Goal: Go to known website

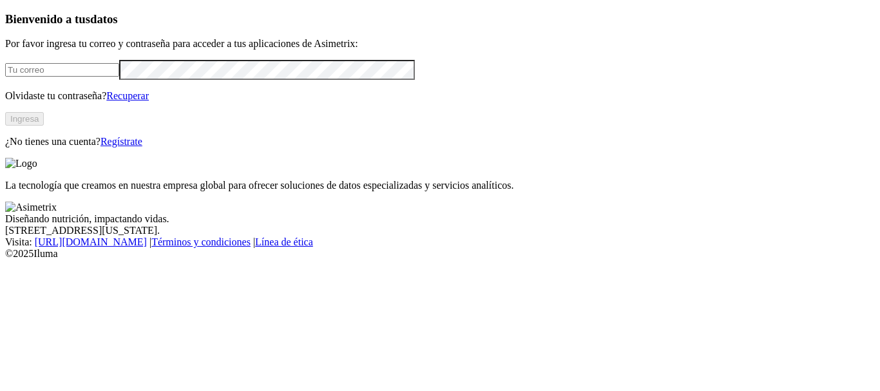
type input "[PERSON_NAME][EMAIL_ADDRESS][DOMAIN_NAME]"
click at [44, 126] on button "Ingresa" at bounding box center [24, 119] width 39 height 14
